Goal: Task Accomplishment & Management: Manage account settings

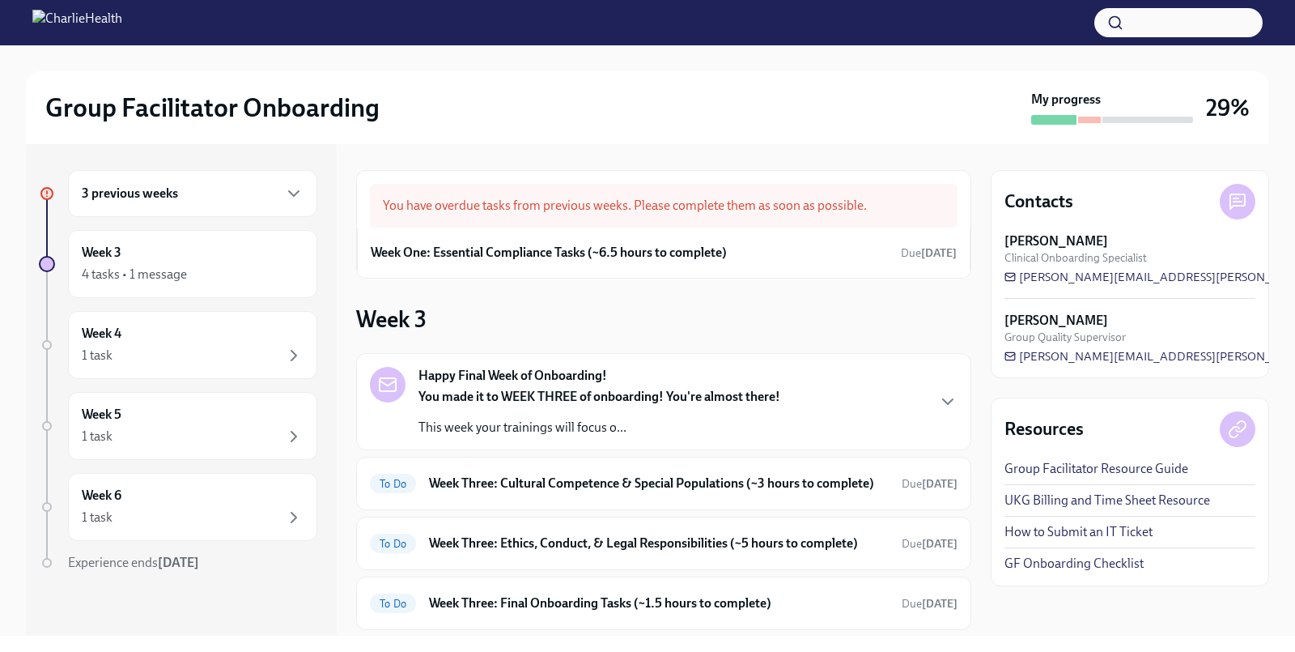
click at [622, 202] on div "You have overdue tasks from previous weeks. Please complete them as soon as pos…" at bounding box center [664, 206] width 588 height 44
click at [153, 203] on div "3 previous weeks" at bounding box center [192, 193] width 249 height 47
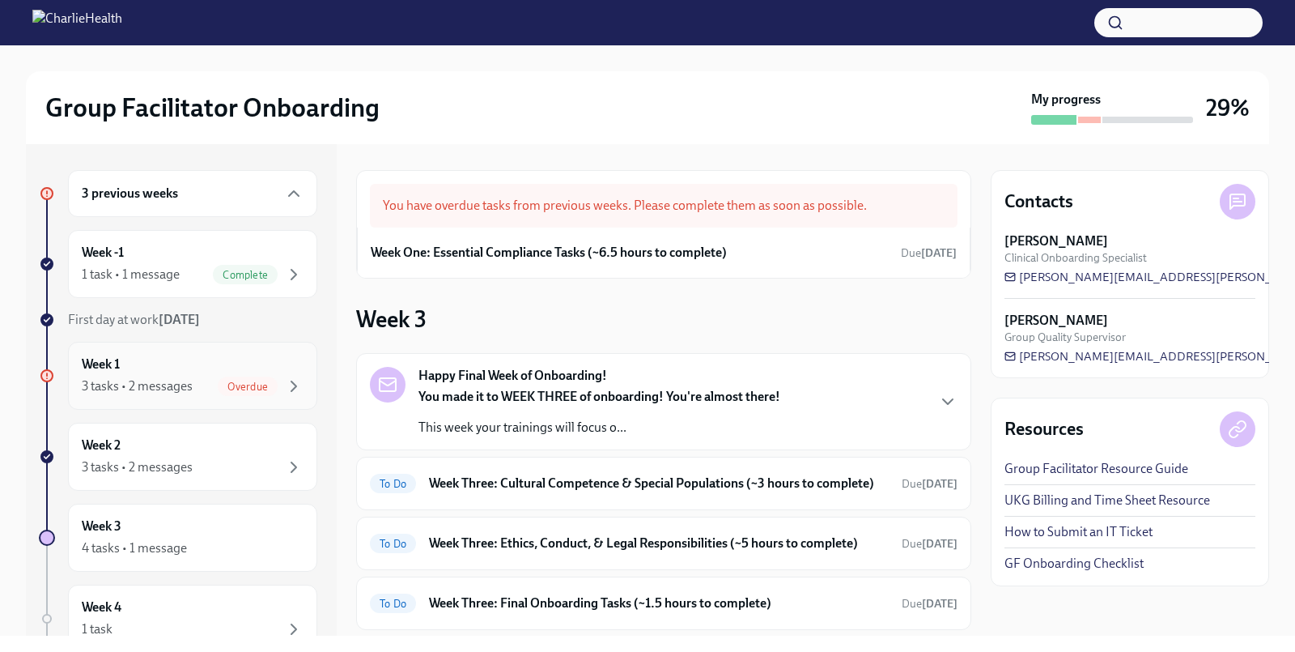
click at [161, 372] on div "Week 1 3 tasks • 2 messages Overdue" at bounding box center [193, 375] width 222 height 40
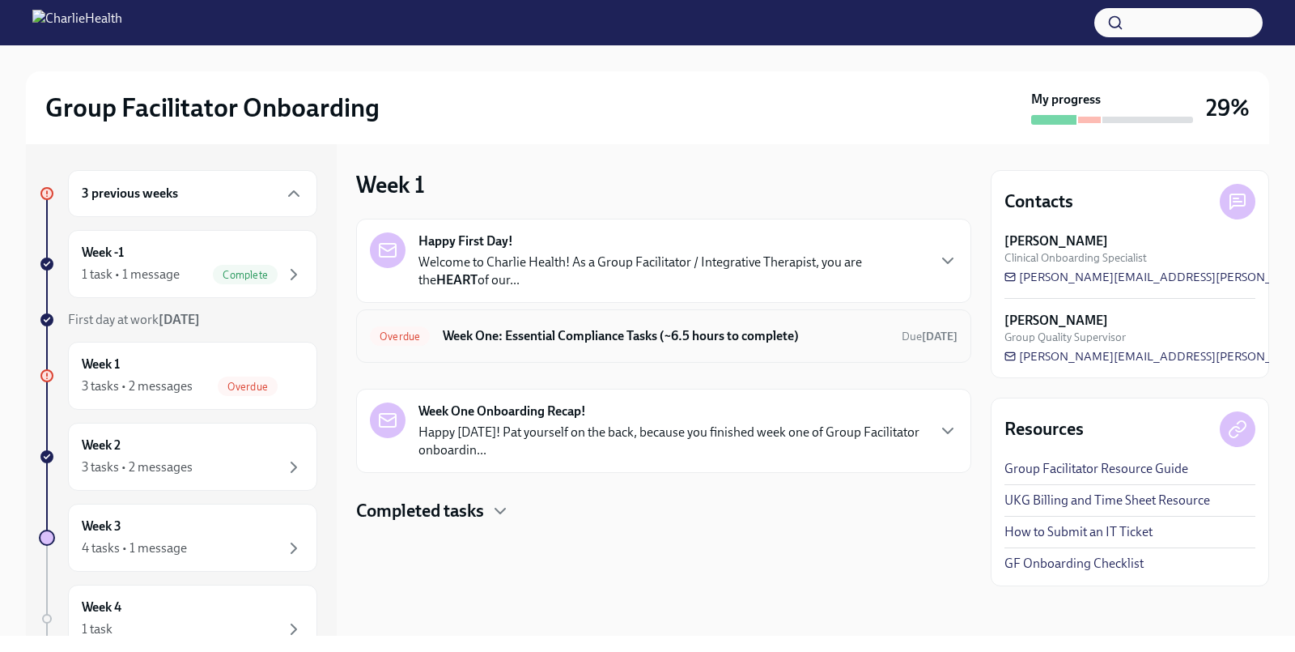
click at [519, 338] on h6 "Week One: Essential Compliance Tasks (~6.5 hours to complete)" at bounding box center [666, 336] width 446 height 18
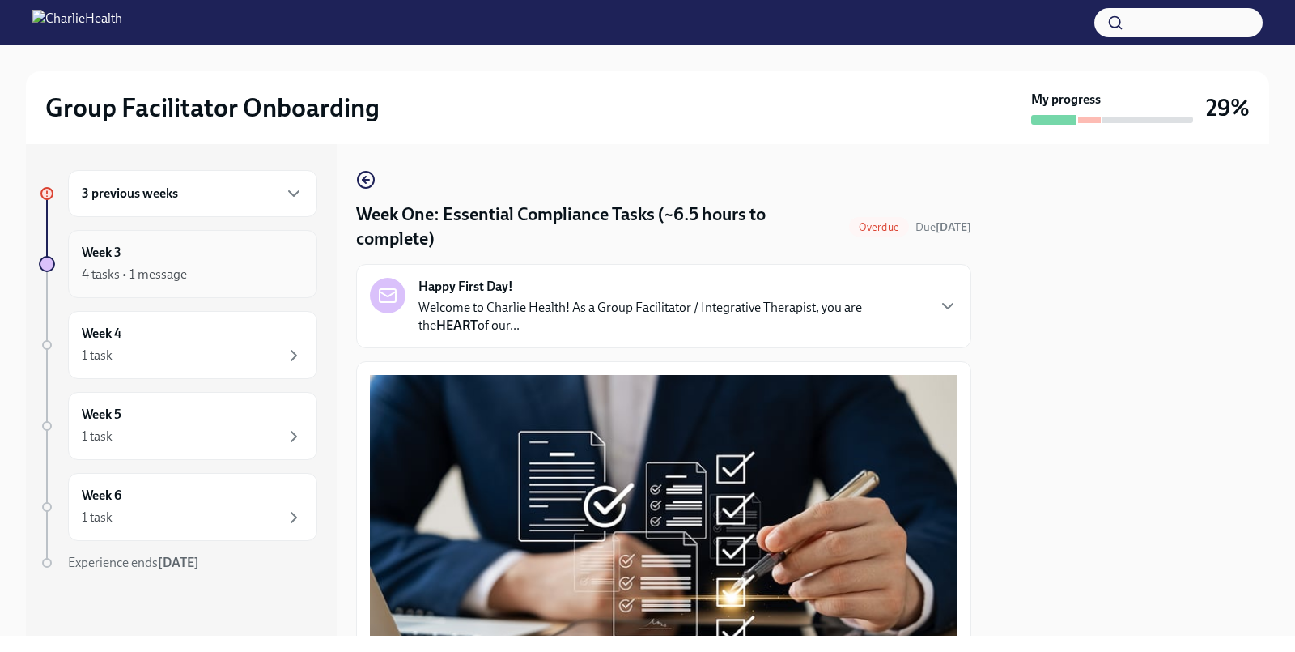
click at [169, 274] on div "4 tasks • 1 message" at bounding box center [134, 275] width 105 height 18
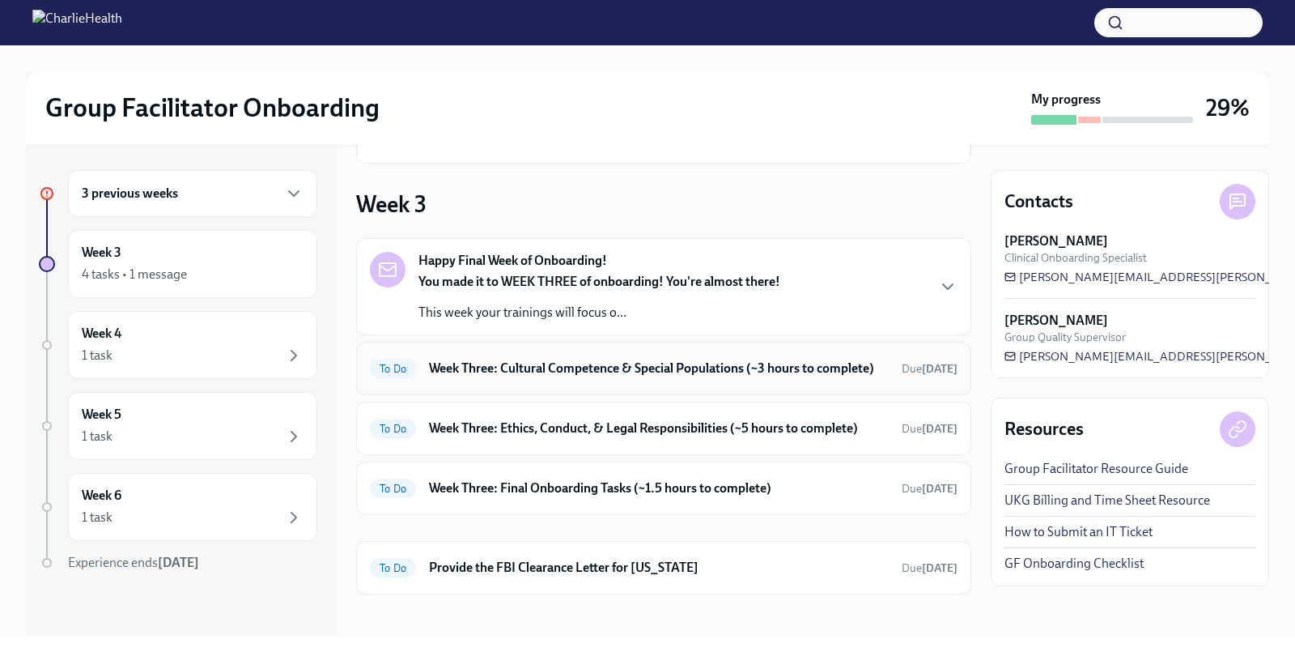
scroll to position [120, 0]
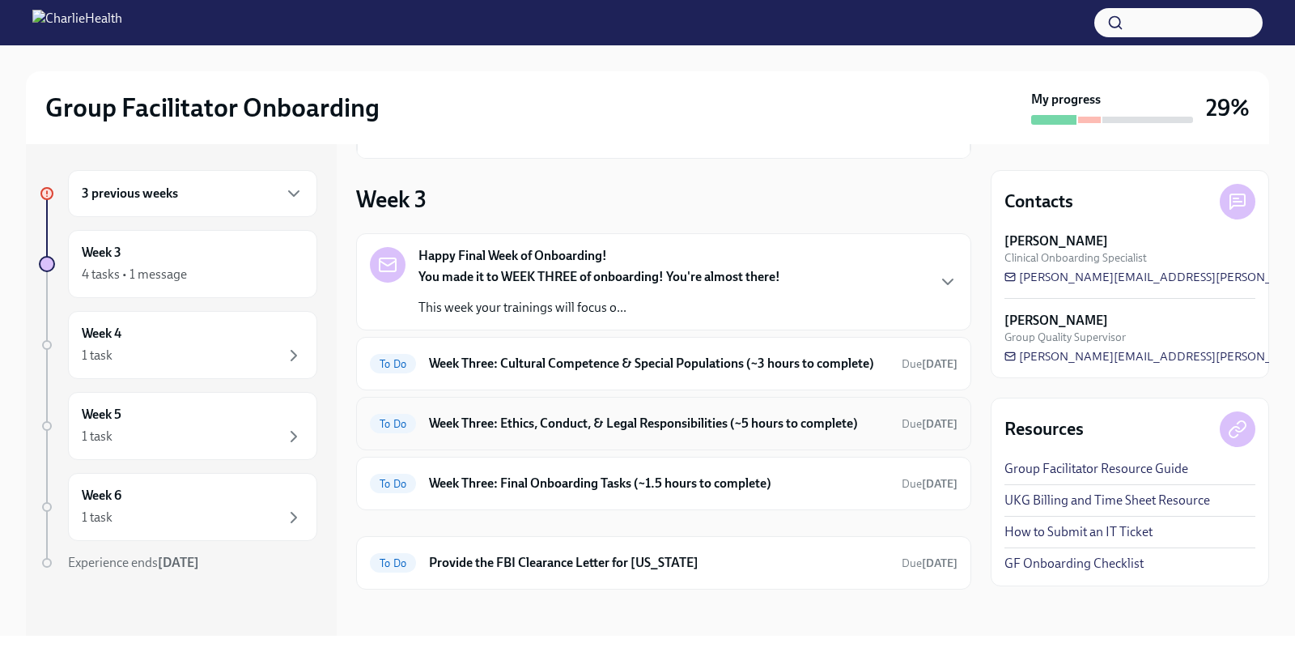
click at [567, 423] on h6 "Week Three: Ethics, Conduct, & Legal Responsibilities (~5 hours to complete)" at bounding box center [659, 424] width 460 height 18
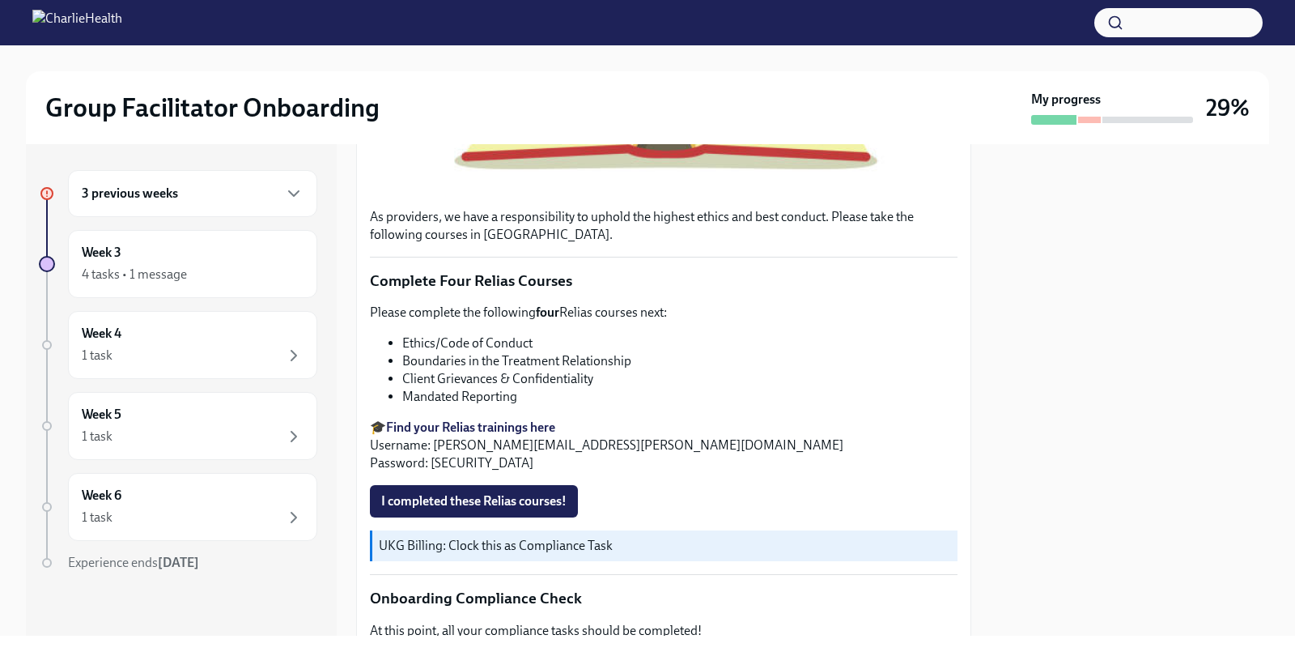
scroll to position [615, 0]
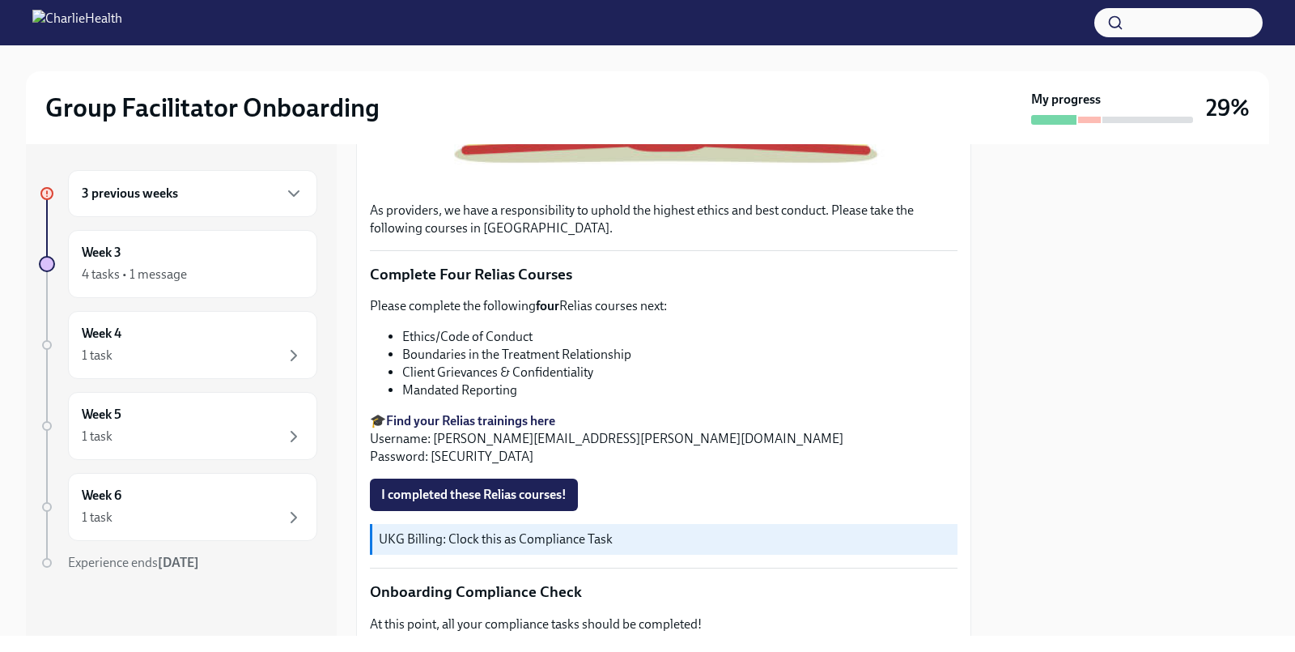
click at [486, 415] on strong "Find your Relias trainings here" at bounding box center [470, 420] width 169 height 15
